Goal: Register for event/course

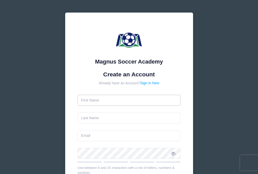
drag, startPoint x: 0, startPoint y: 0, endPoint x: 133, endPoint y: 95, distance: 163.4
type input "Mia"
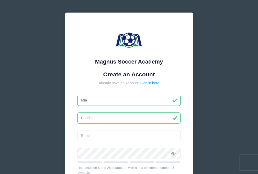
type input "[PERSON_NAME]"
type input "[PERSON_NAME][EMAIL_ADDRESS][PERSON_NAME][DOMAIN_NAME]"
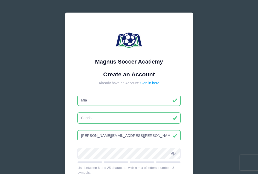
type input "[PERSON_NAME]"
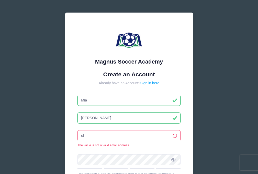
type input "o"
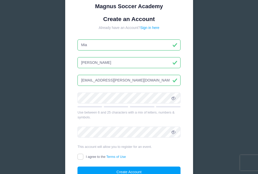
scroll to position [80, 0]
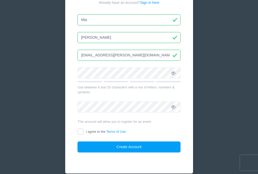
type input "[EMAIL_ADDRESS][PERSON_NAME][DOMAIN_NAME]"
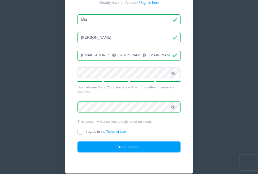
click at [80, 131] on input "I agree to the Terms of Use" at bounding box center [81, 131] width 6 height 6
checkbox input "true"
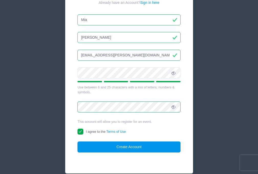
click at [107, 143] on button "Create Account" at bounding box center [129, 146] width 103 height 11
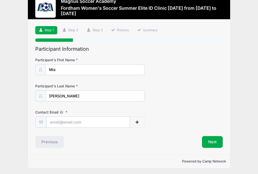
scroll to position [13, 0]
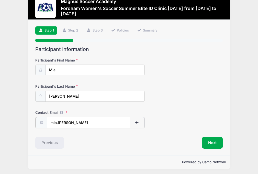
type input "mia.[PERSON_NAME]"
type input "[EMAIL_ADDRESS][PERSON_NAME][DOMAIN_NAME]"
click at [211, 141] on button "Next" at bounding box center [212, 142] width 21 height 12
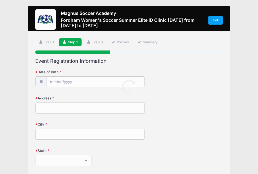
scroll to position [0, 0]
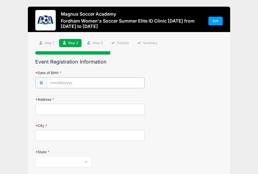
click at [91, 81] on input "Date of Birth" at bounding box center [96, 82] width 98 height 11
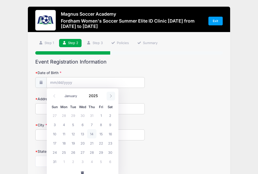
click at [109, 93] on span at bounding box center [111, 96] width 8 height 9
click at [53, 96] on icon at bounding box center [54, 95] width 3 height 3
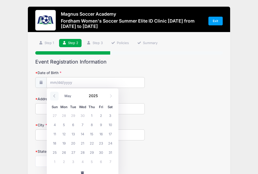
click at [53, 96] on icon at bounding box center [54, 95] width 3 height 3
select select "0"
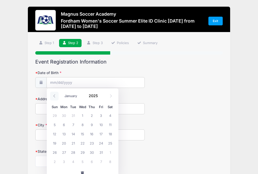
click at [53, 96] on icon at bounding box center [54, 95] width 3 height 3
type input "2024"
select select "11"
click at [111, 95] on icon at bounding box center [110, 95] width 3 height 3
type input "2025"
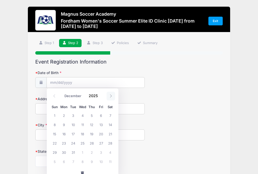
select select "0"
click at [64, 141] on span "20" at bounding box center [63, 142] width 9 height 9
type input "01/20/2025"
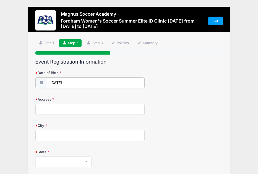
click at [70, 81] on input "01/20/2025" at bounding box center [96, 82] width 98 height 11
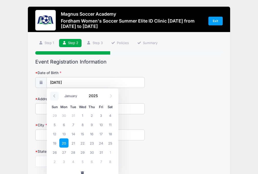
click at [54, 94] on span at bounding box center [54, 96] width 8 height 9
type input "2024"
click at [54, 94] on span at bounding box center [54, 96] width 8 height 9
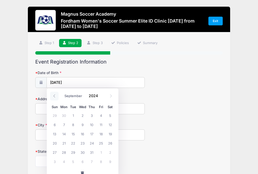
click at [54, 94] on span at bounding box center [54, 96] width 8 height 9
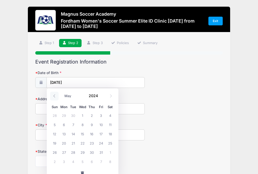
select select "3"
click at [91, 94] on input "2024" at bounding box center [94, 96] width 17 height 8
click at [100, 98] on span at bounding box center [102, 97] width 4 height 4
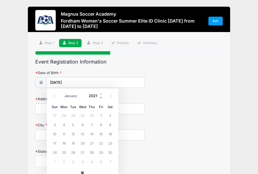
click at [100, 98] on span at bounding box center [102, 97] width 4 height 4
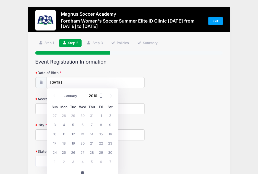
click at [100, 98] on span at bounding box center [102, 97] width 4 height 4
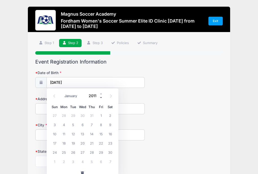
click at [100, 98] on span at bounding box center [102, 97] width 4 height 4
click at [100, 92] on span at bounding box center [102, 94] width 4 height 4
type input "2009"
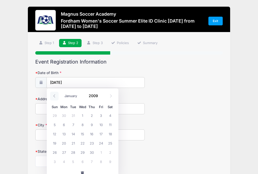
click at [54, 95] on icon at bounding box center [54, 95] width 2 height 3
select select "0"
click at [73, 142] on span "20" at bounding box center [73, 142] width 9 height 9
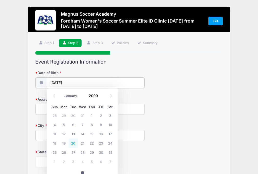
type input "01/20/2009"
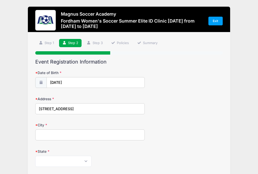
type input "44 Martinique Ave."
type input "Tampa"
select select "FL"
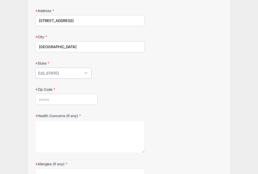
scroll to position [91, 0]
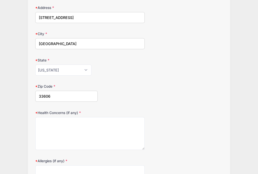
type input "33606"
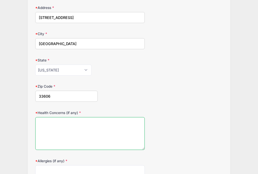
click at [55, 129] on textarea "Health Concerns (if any)" at bounding box center [89, 133] width 109 height 33
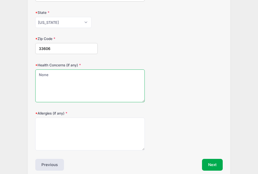
scroll to position [147, 0]
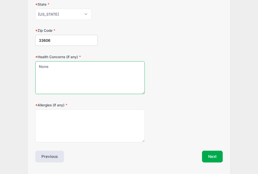
type textarea "None"
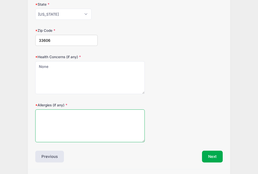
click at [70, 124] on textarea "Allergies (if any)" at bounding box center [89, 125] width 109 height 33
type textarea "N"
type textarea "Penicillin"
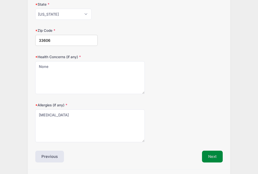
click at [211, 153] on button "Next" at bounding box center [212, 156] width 21 height 12
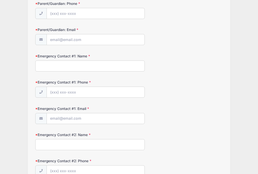
scroll to position [0, 0]
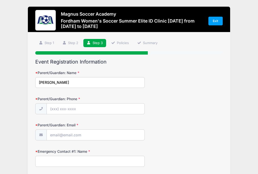
type input "Olga Sanchez"
type input "[PERSON_NAME][EMAIL_ADDRESS][PERSON_NAME][DOMAIN_NAME]"
type input "Olga Sanchez"
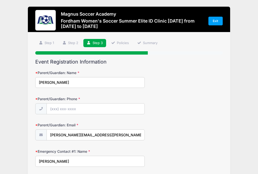
type input "[PERSON_NAME][EMAIL_ADDRESS][PERSON_NAME][DOMAIN_NAME]"
type input "Olga Sanchez"
type input "[PERSON_NAME][EMAIL_ADDRESS][PERSON_NAME][DOMAIN_NAME]"
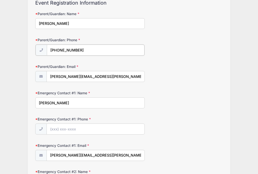
scroll to position [72, 0]
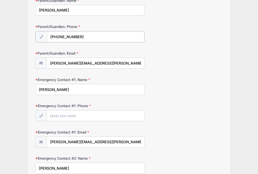
type input "(813) 601-3961"
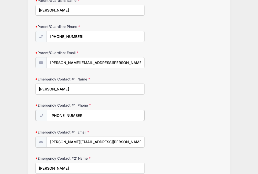
type input "(813) 601-1236"
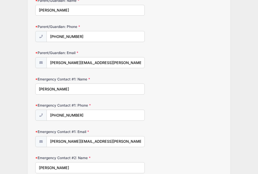
click at [47, 90] on input "Olga Sanchez" at bounding box center [89, 88] width 109 height 11
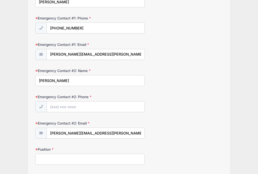
scroll to position [161, 0]
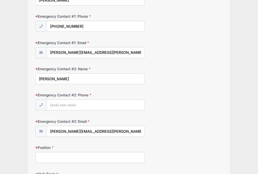
type input "Louis Sanchez"
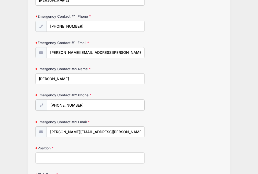
type input "(813) 690-9611"
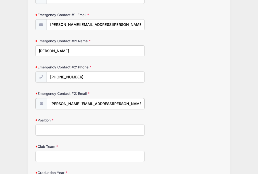
scroll to position [198, 0]
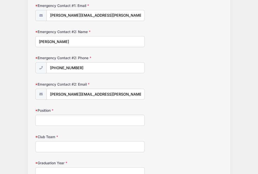
click at [70, 120] on input "Position" at bounding box center [89, 120] width 109 height 11
type input "Midfield"
click at [62, 145] on input "Club Team" at bounding box center [89, 146] width 109 height 11
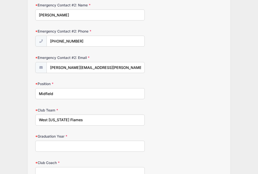
scroll to position [229, 0]
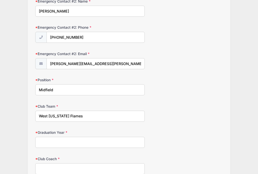
type input "West Florida Flames"
click at [61, 137] on input "Graduation Year" at bounding box center [89, 142] width 109 height 11
type input "2027"
click at [59, 165] on input "Club Coach" at bounding box center [89, 168] width 109 height 11
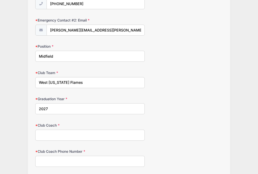
scroll to position [264, 0]
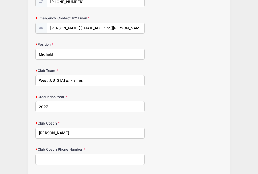
type input "Jamie McGuinness"
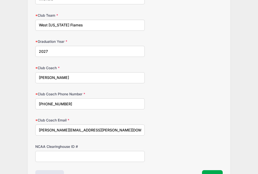
scroll to position [323, 0]
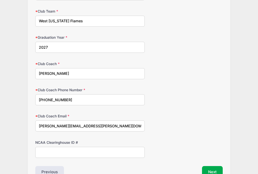
type input "813-418-9907"
type input "o"
type input "jmcguinness@fcflames.com"
click at [72, 150] on input "NCAA Clearinghouse ID #" at bounding box center [89, 152] width 109 height 11
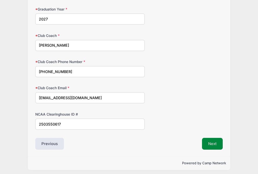
type input "2503550617"
click at [212, 138] on button "Next" at bounding box center [212, 144] width 21 height 12
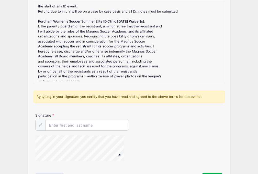
scroll to position [66, 0]
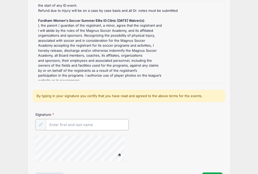
click at [102, 126] on input "Signature" at bounding box center [87, 124] width 83 height 11
type input "Olga Sanchez"
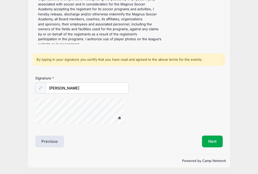
scroll to position [102, 0]
click at [126, 110] on div at bounding box center [86, 112] width 102 height 27
click at [210, 140] on button "Next" at bounding box center [212, 142] width 21 height 12
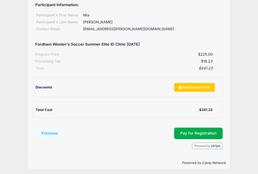
scroll to position [66, 0]
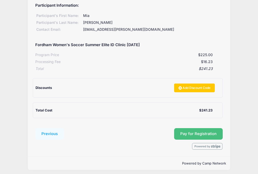
click at [200, 131] on span "Pay for Registration" at bounding box center [198, 133] width 36 height 5
